Goal: Task Accomplishment & Management: Use online tool/utility

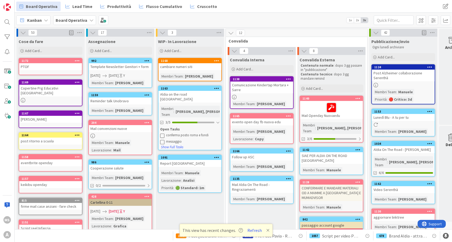
scroll to position [106, 0]
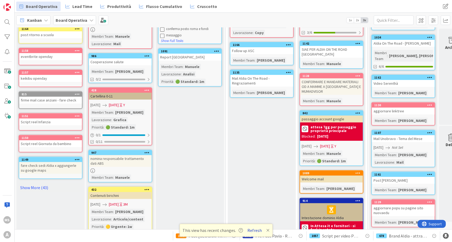
click at [256, 229] on button "Refresh" at bounding box center [254, 230] width 18 height 7
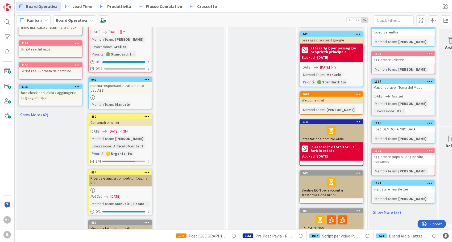
scroll to position [243, 0]
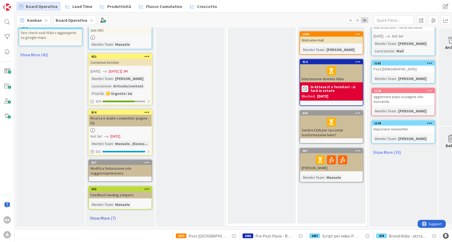
click at [112, 214] on link "Show More (7)" at bounding box center [120, 218] width 64 height 9
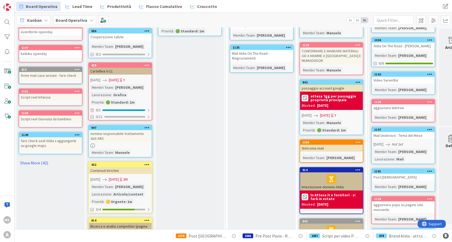
scroll to position [132, 0]
click at [23, 161] on link "Show More (42)" at bounding box center [51, 162] width 64 height 9
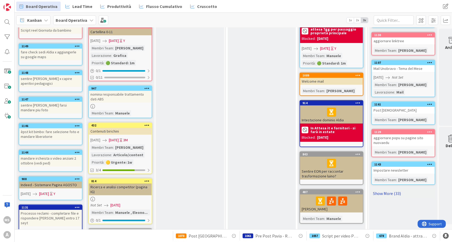
scroll to position [209, 19]
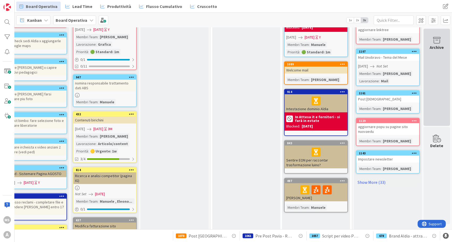
click at [439, 56] on div "Archive" at bounding box center [436, 77] width 27 height 97
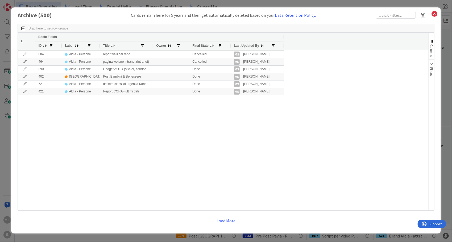
scroll to position [0, 0]
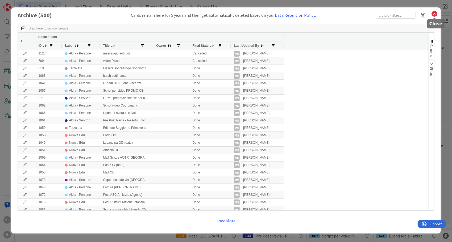
click at [433, 11] on icon at bounding box center [434, 13] width 7 height 7
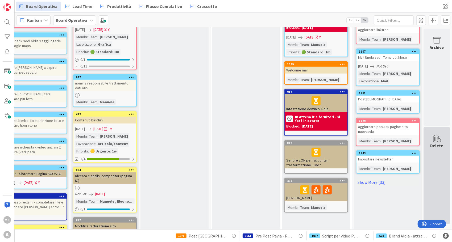
click at [435, 152] on div "Delete" at bounding box center [436, 175] width 27 height 97
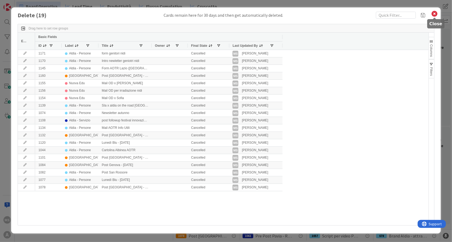
click at [437, 16] on icon at bounding box center [434, 13] width 7 height 7
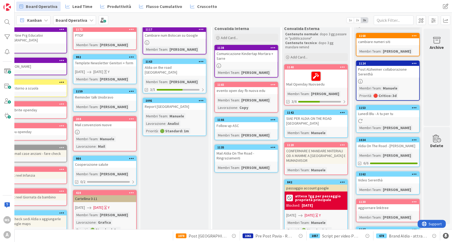
scroll to position [31, 0]
